Goal: Transaction & Acquisition: Purchase product/service

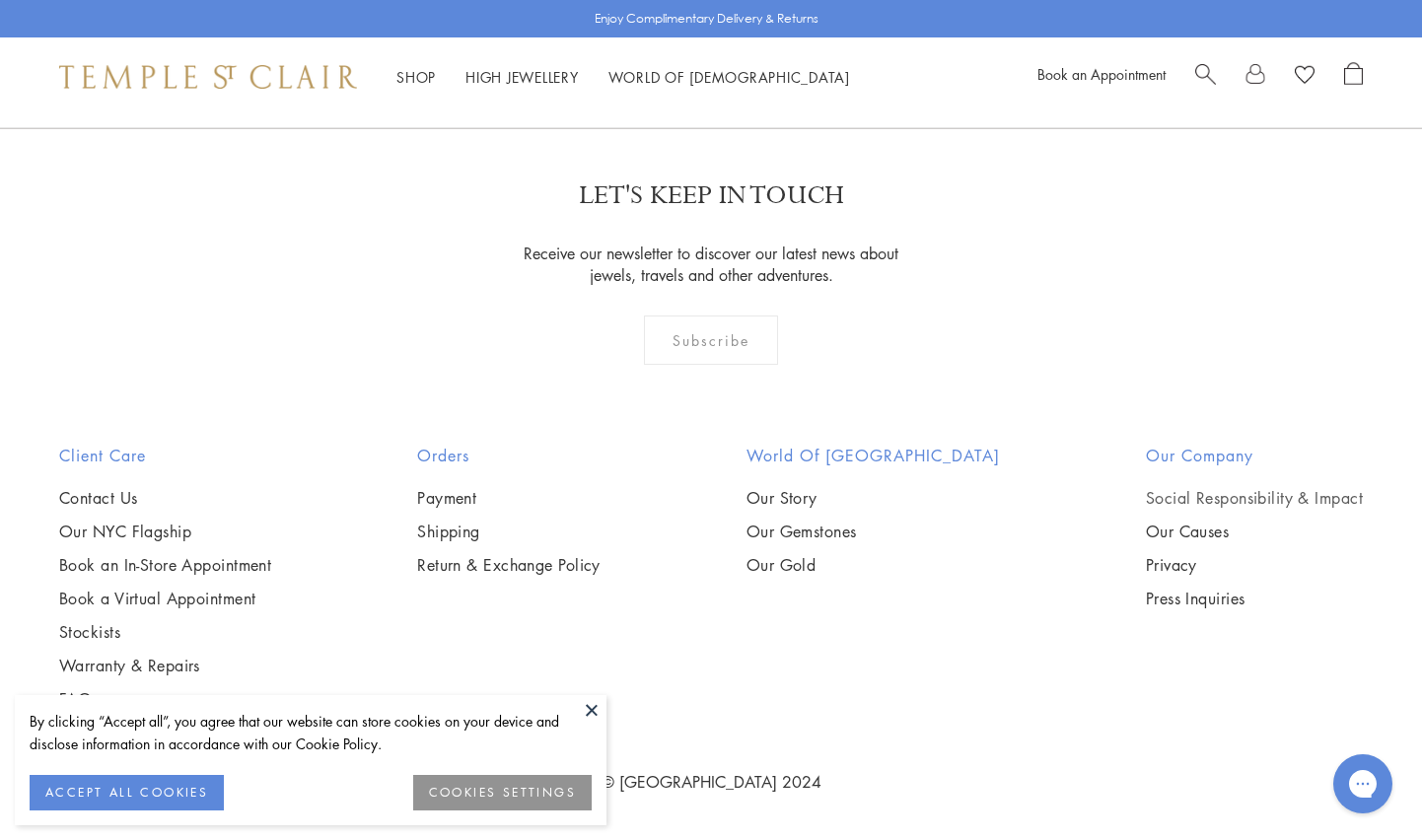
scroll to position [11716, 0]
click at [681, 49] on link "2" at bounding box center [680, 21] width 65 height 54
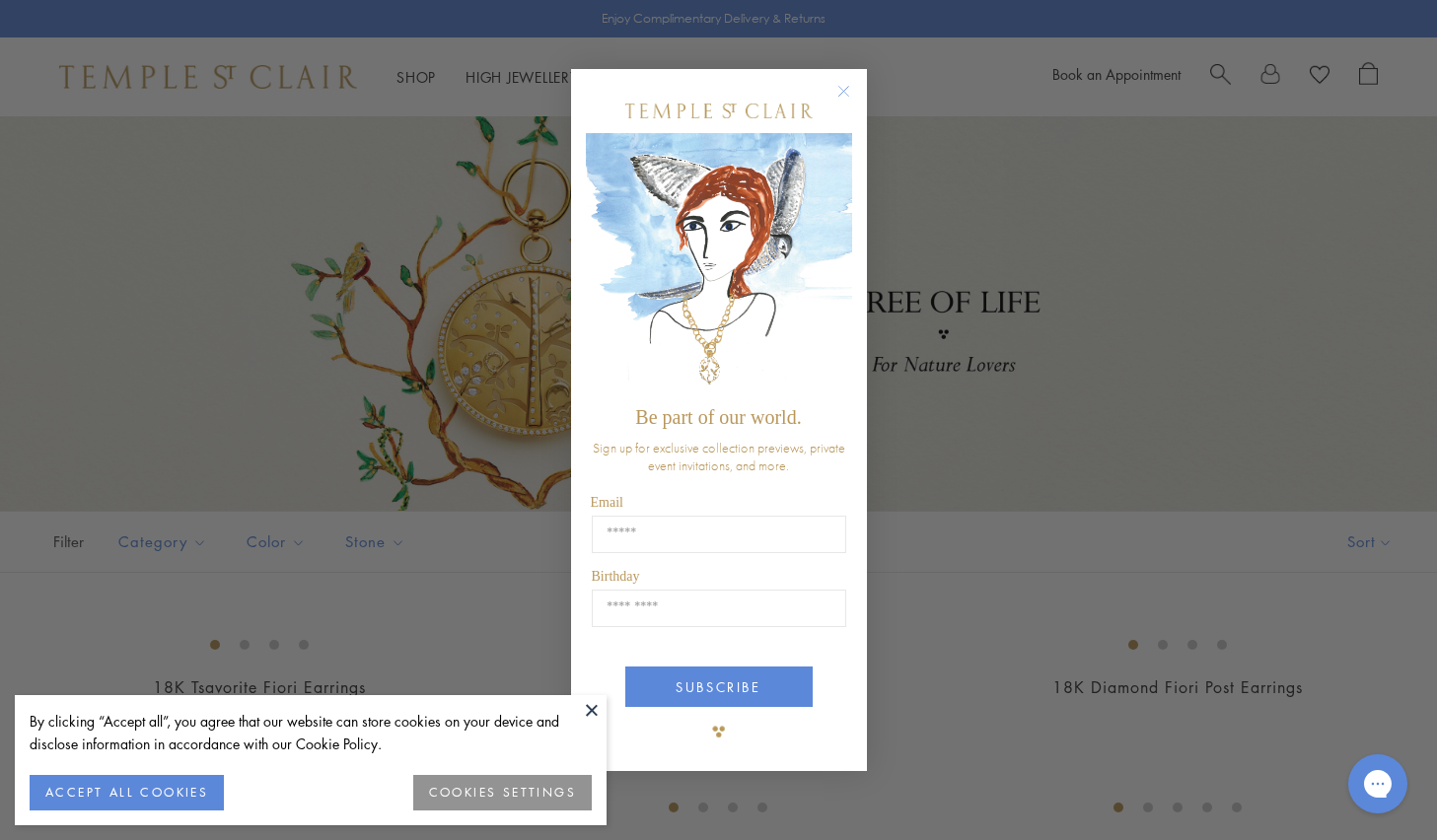
click at [839, 95] on circle "Close dialog" at bounding box center [843, 92] width 24 height 24
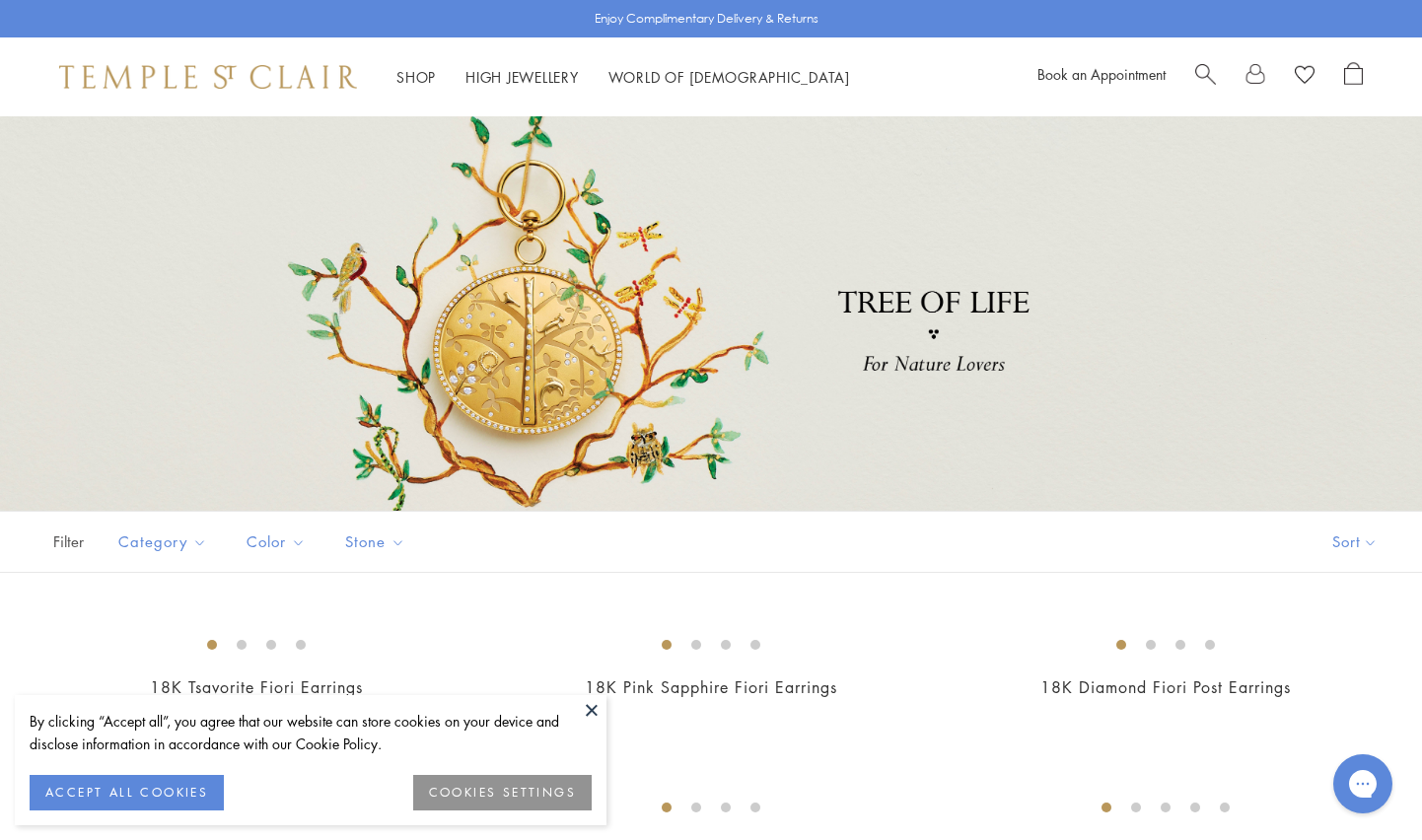
click at [597, 711] on button at bounding box center [592, 710] width 30 height 30
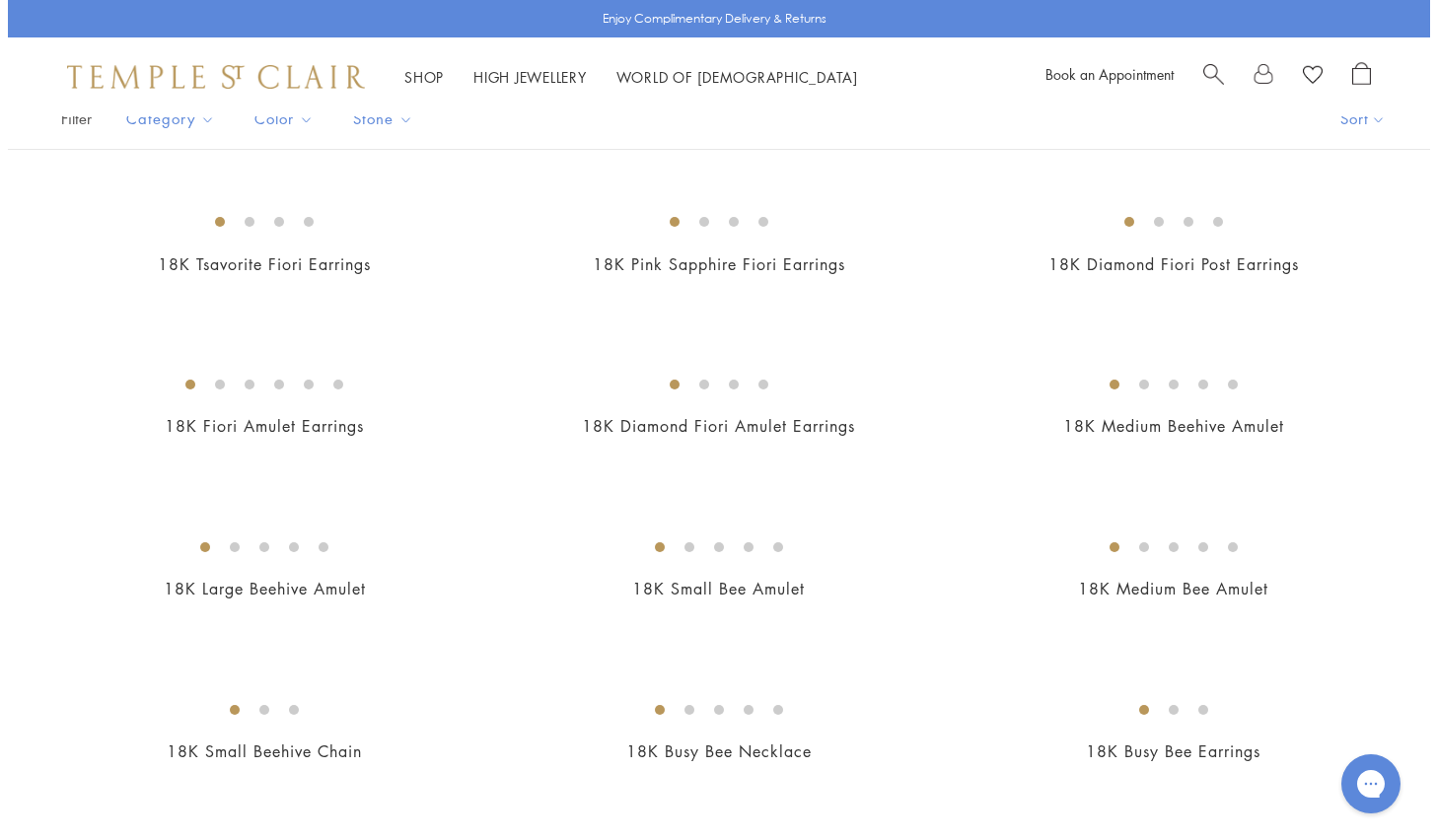
scroll to position [124, 0]
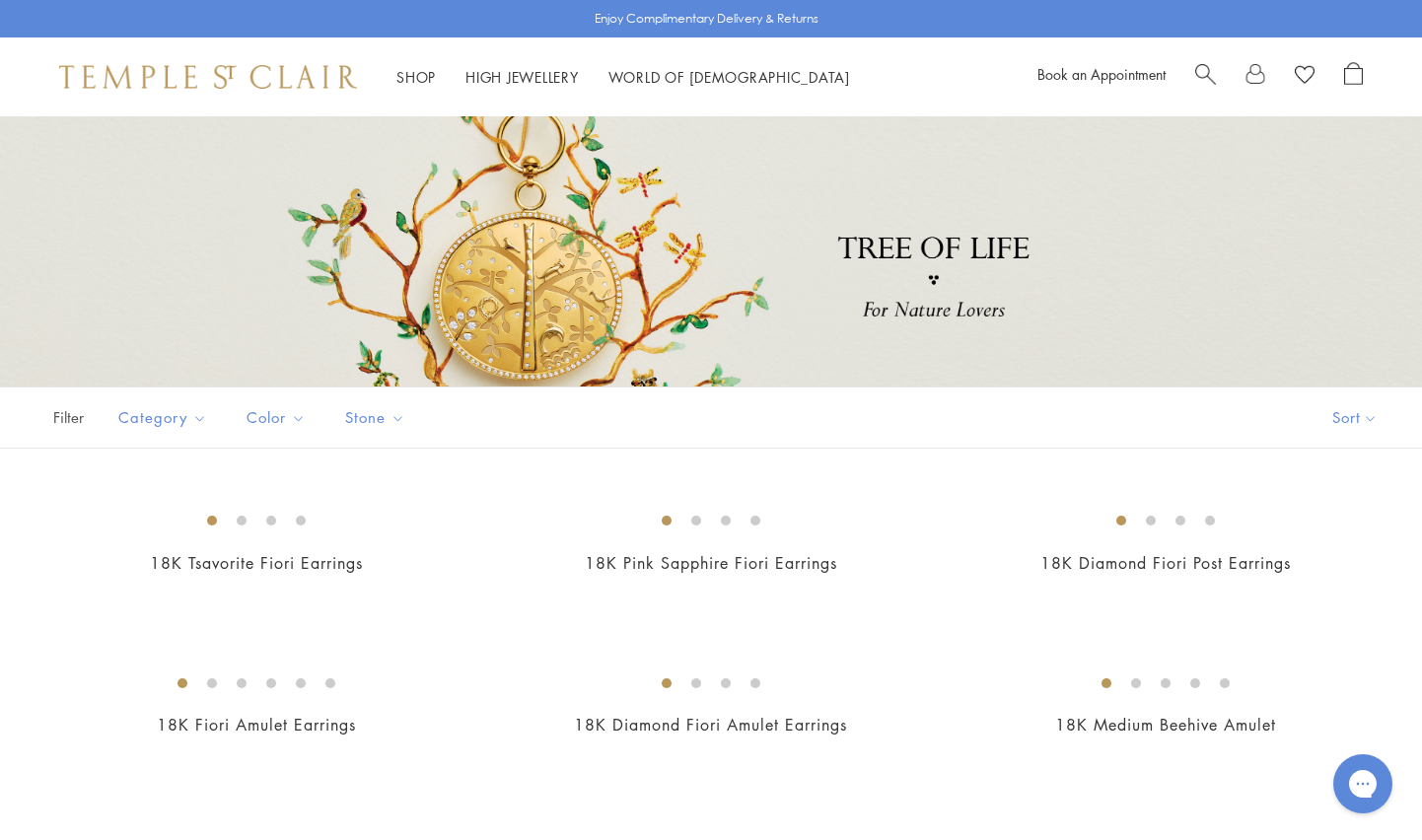
click at [1198, 73] on span "Search" at bounding box center [1205, 72] width 21 height 21
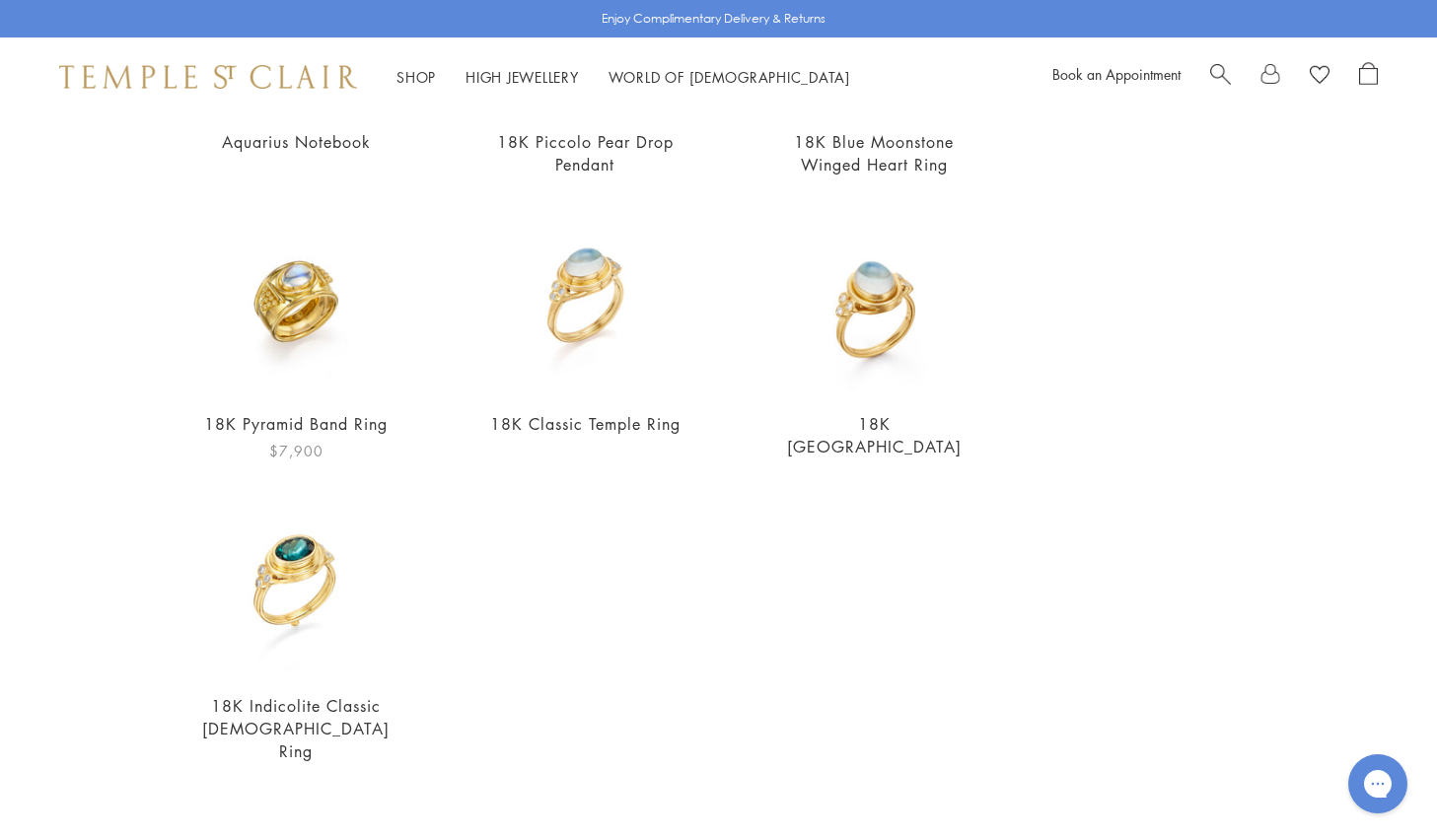
scroll to position [700, 0]
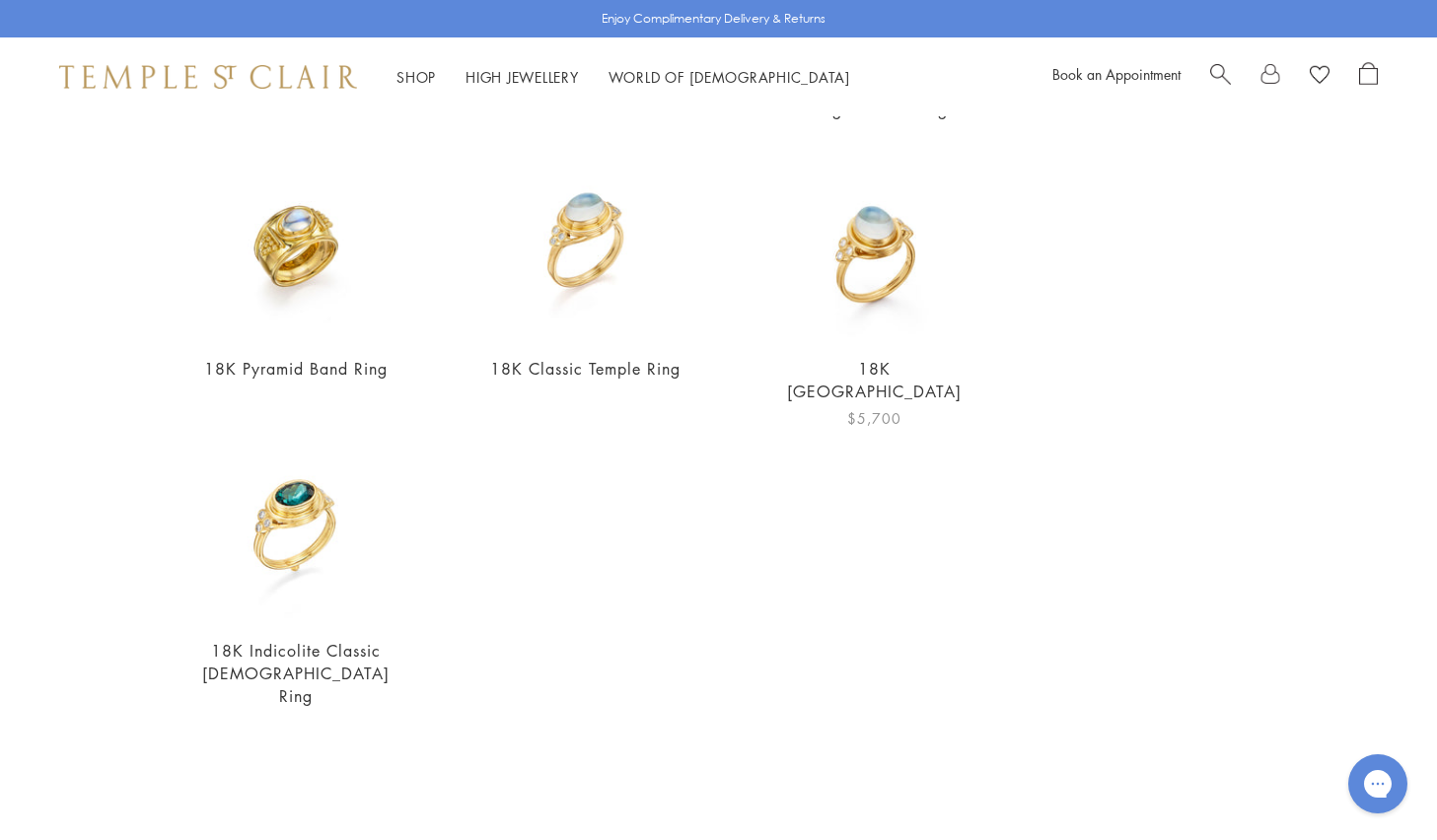
type input "****"
click at [873, 308] on img at bounding box center [874, 243] width 190 height 190
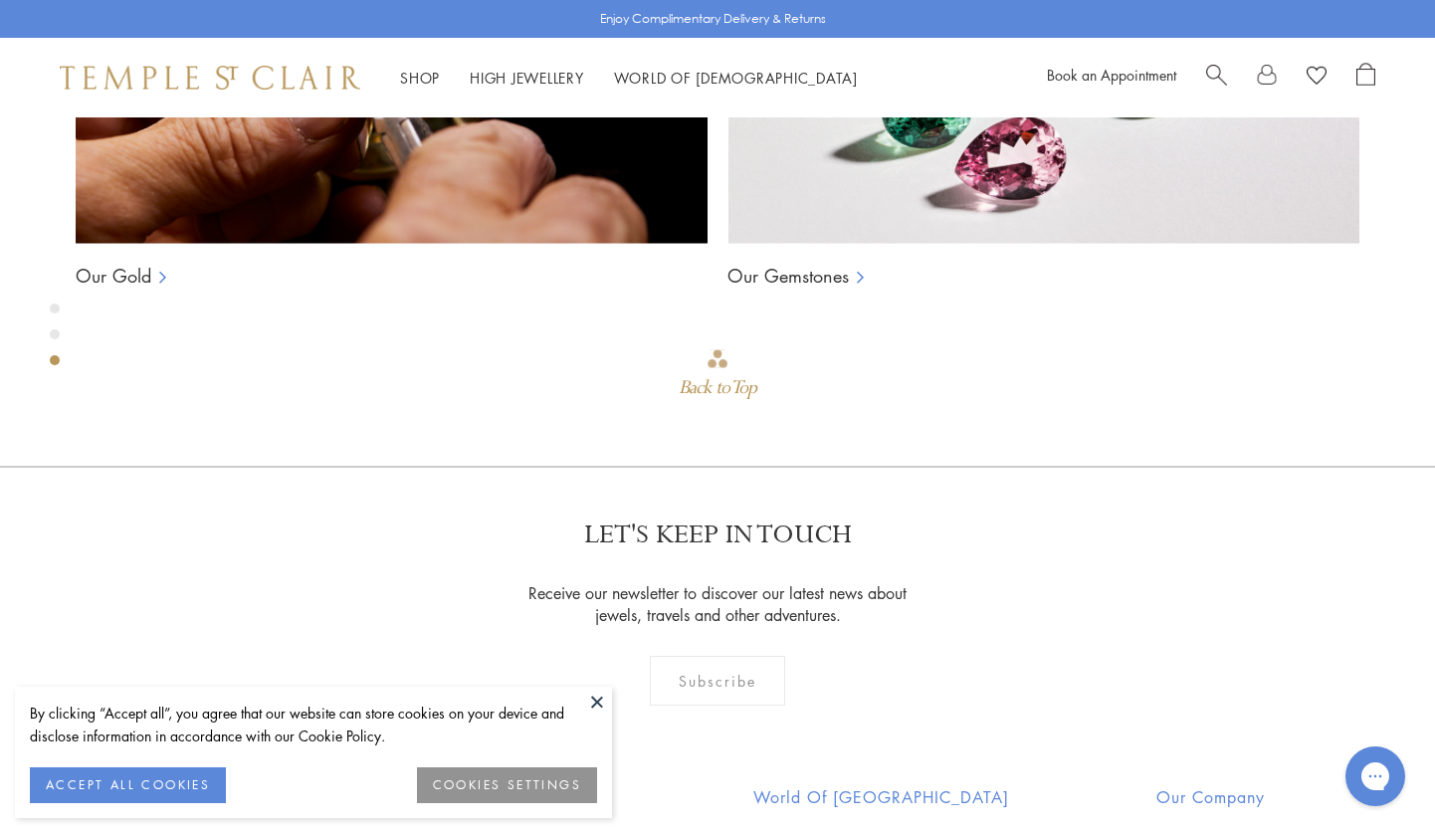
scroll to position [1718, 0]
